Goal: Information Seeking & Learning: Find specific fact

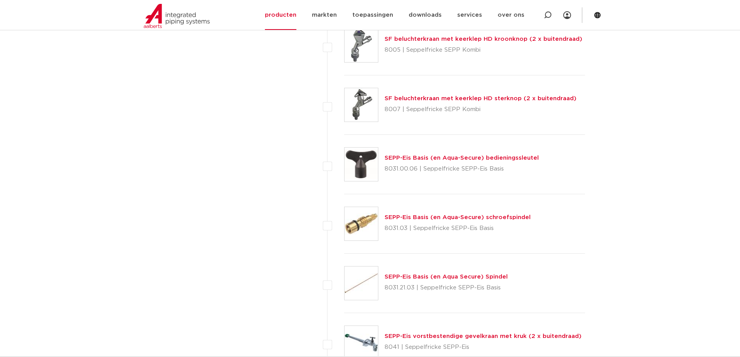
scroll to position [1205, 0]
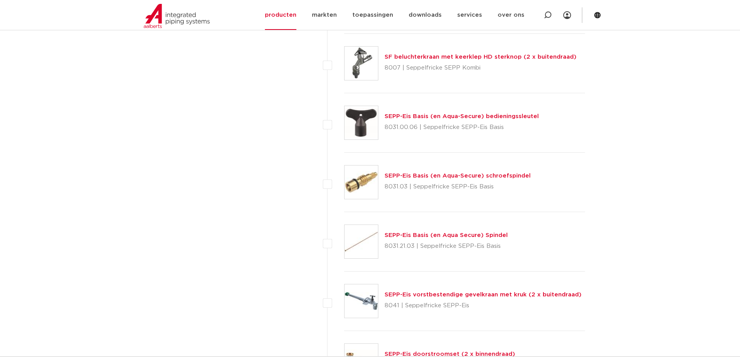
click at [396, 236] on link "SEPP-Eis Basis (en Aqua Secure) Spindel" at bounding box center [446, 235] width 123 height 6
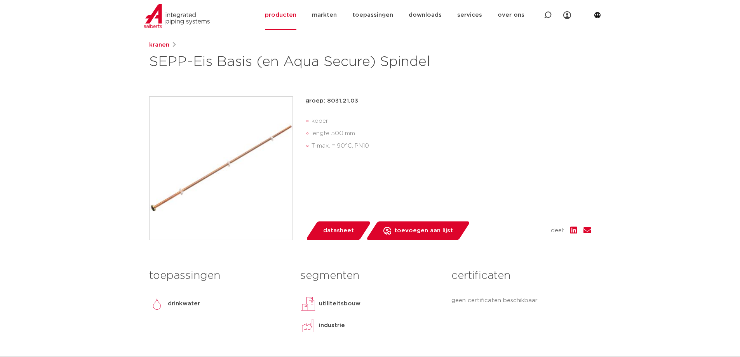
scroll to position [39, 0]
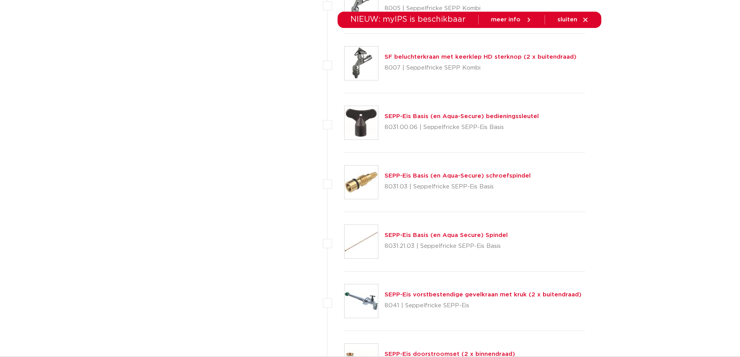
drag, startPoint x: 386, startPoint y: 247, endPoint x: 413, endPoint y: 246, distance: 27.2
click at [413, 246] on p "8031.21.03 | Seppelfricke SEPP-Eis Basis" at bounding box center [446, 246] width 123 height 12
copy p "8031.21.03"
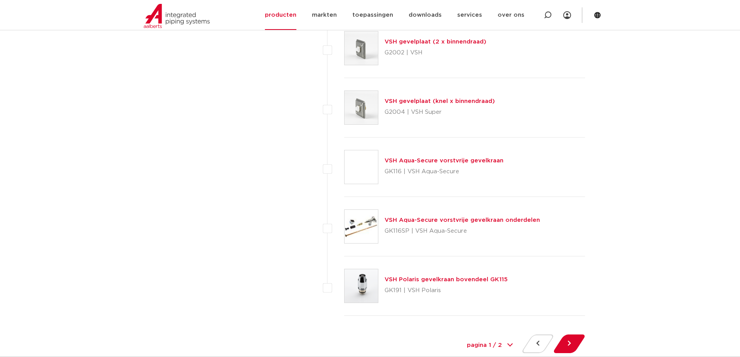
scroll to position [3459, 0]
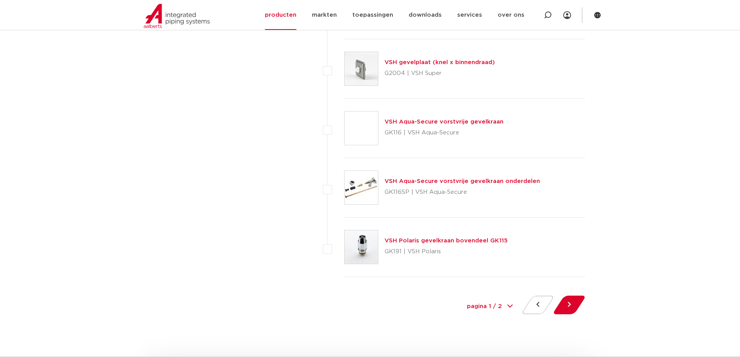
drag, startPoint x: 386, startPoint y: 192, endPoint x: 408, endPoint y: 194, distance: 22.2
click at [408, 194] on p "GK116SP | VSH Aqua-Secure" at bounding box center [462, 192] width 155 height 12
copy p "GK116SP"
click at [564, 309] on button at bounding box center [570, 305] width 22 height 19
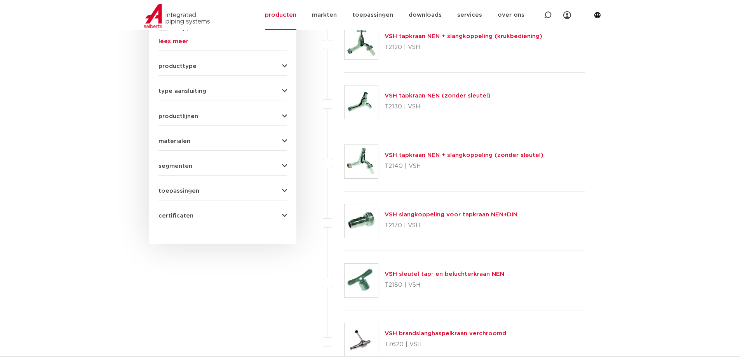
scroll to position [311, 0]
